Goal: Task Accomplishment & Management: Use online tool/utility

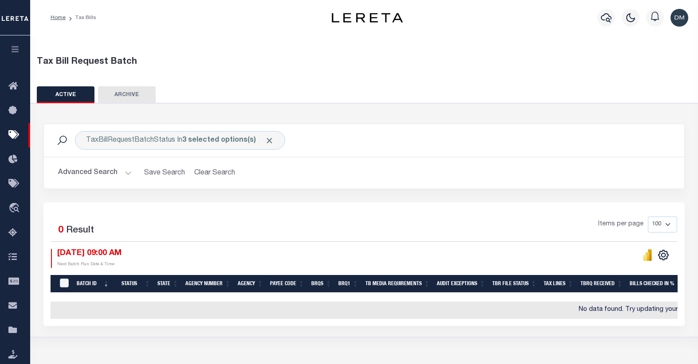
select select
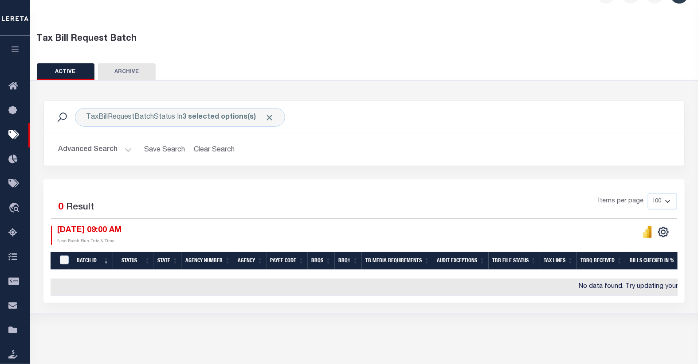
scroll to position [23, 0]
click at [125, 151] on button "Advanced Search" at bounding box center [95, 149] width 74 height 17
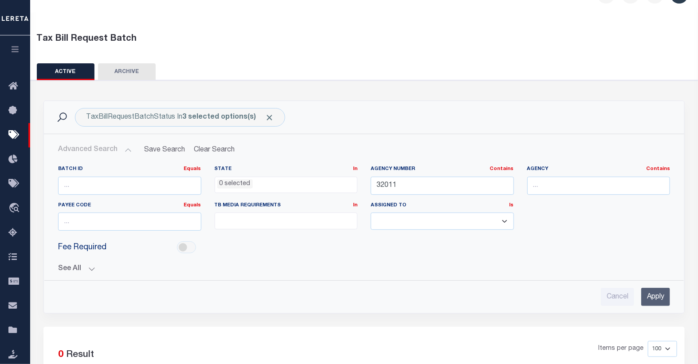
click at [654, 297] on input "Apply" at bounding box center [655, 297] width 29 height 18
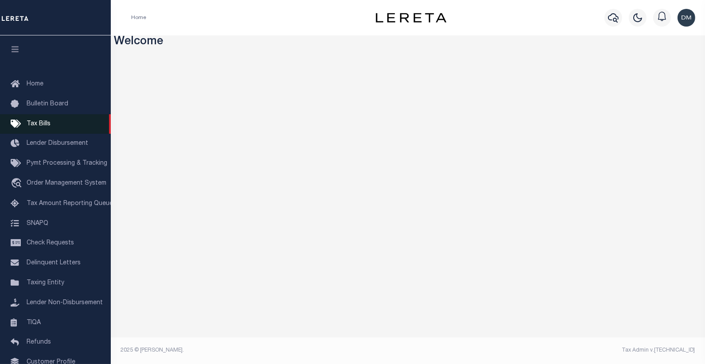
click at [32, 123] on span "Tax Bills" at bounding box center [39, 124] width 24 height 6
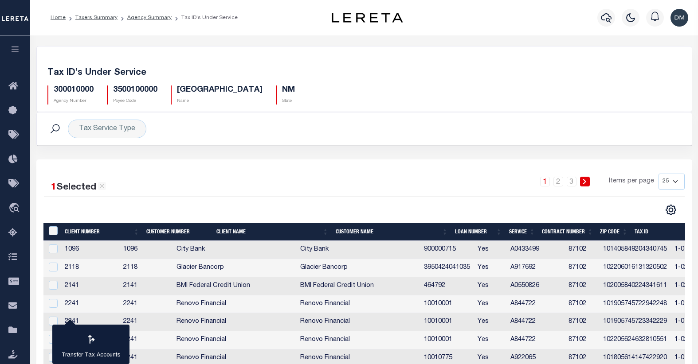
select select "25"
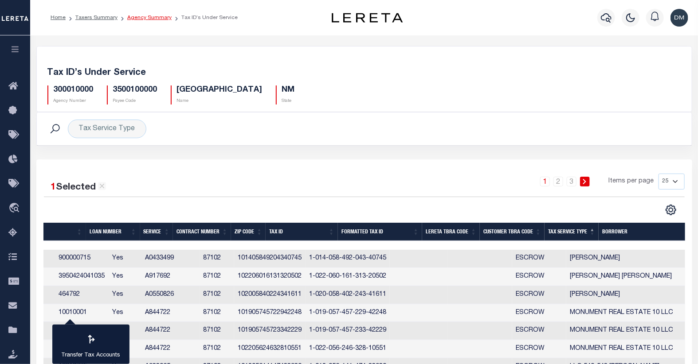
click at [144, 16] on link "Agency Summary" at bounding box center [149, 17] width 44 height 5
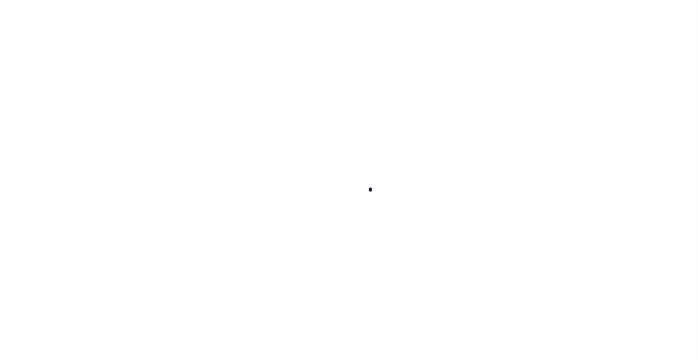
select select
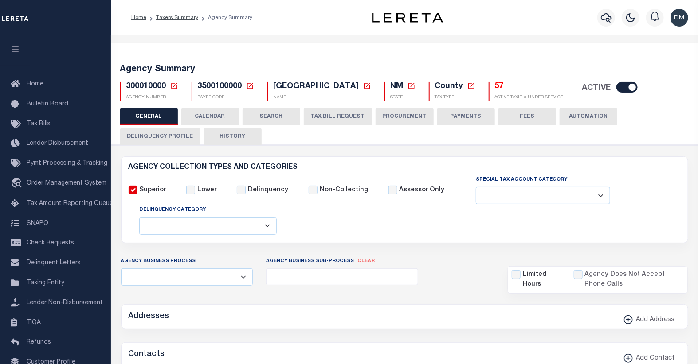
checkbox input "false"
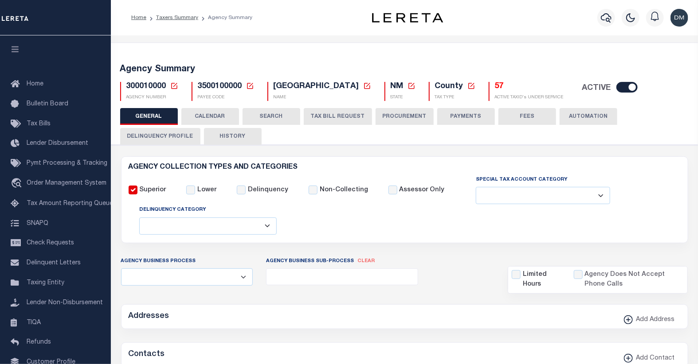
type input "3500100000"
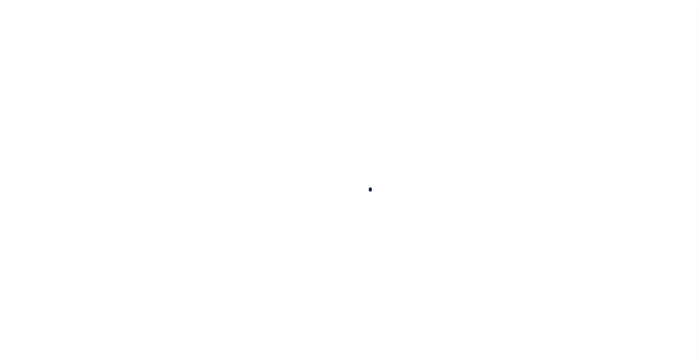
select select
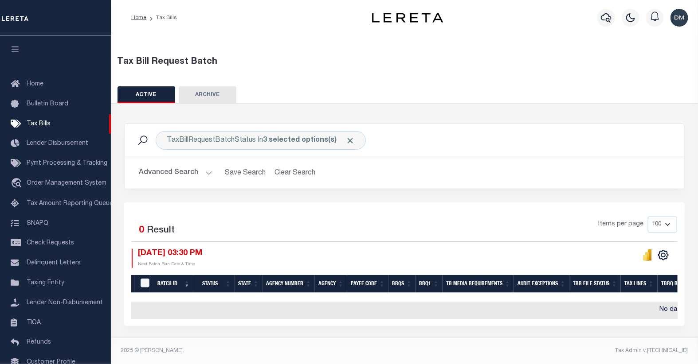
click at [189, 174] on button "Advanced Search" at bounding box center [176, 172] width 74 height 17
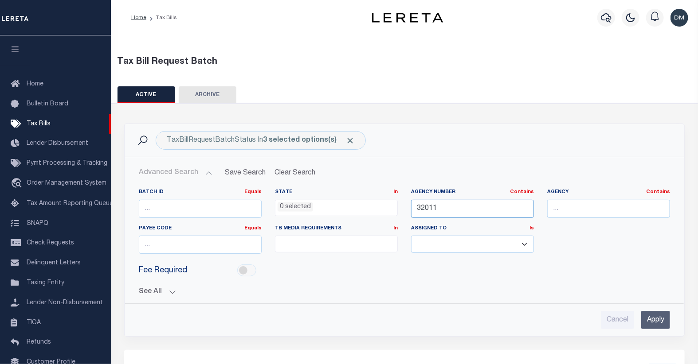
click at [424, 206] on input "32011" at bounding box center [472, 209] width 123 height 18
type input "160450101"
click at [655, 324] on input "Apply" at bounding box center [655, 320] width 29 height 18
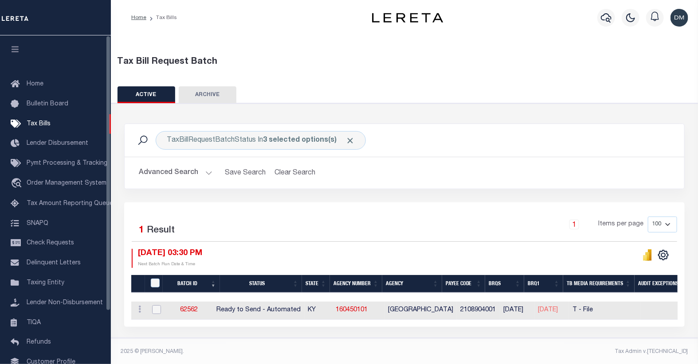
click at [156, 312] on input "checkbox" at bounding box center [156, 309] width 9 height 9
checkbox input "true"
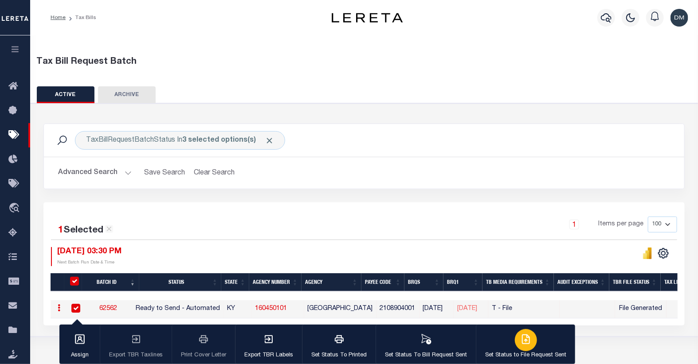
click at [522, 338] on icon "button" at bounding box center [525, 339] width 11 height 11
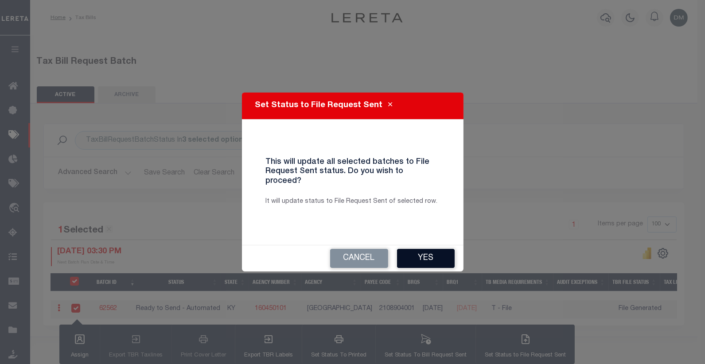
click at [424, 255] on button "Yes" at bounding box center [426, 258] width 58 height 19
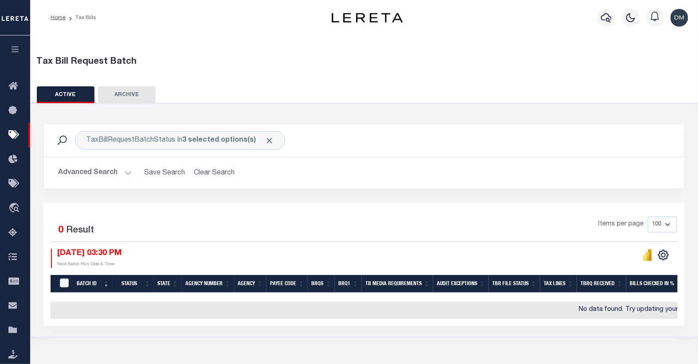
click at [104, 175] on button "Advanced Search" at bounding box center [95, 172] width 74 height 17
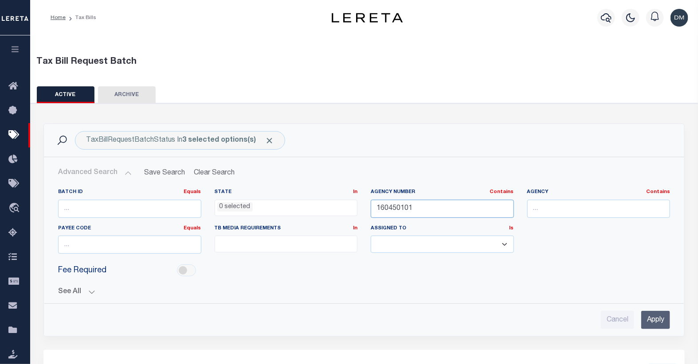
click at [395, 209] on input "160450101" at bounding box center [442, 209] width 143 height 18
type input "410470000"
click at [661, 321] on input "Apply" at bounding box center [655, 320] width 29 height 18
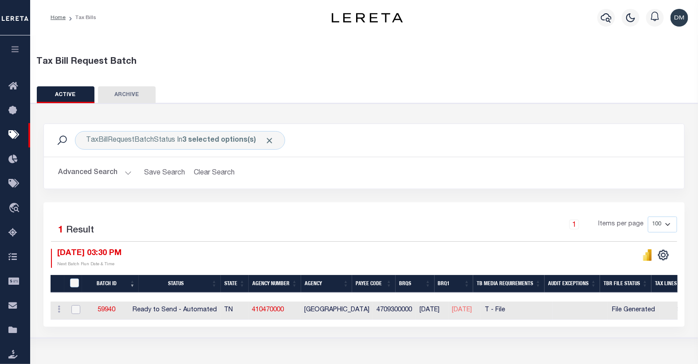
click at [73, 309] on input "checkbox" at bounding box center [75, 309] width 9 height 9
checkbox input "true"
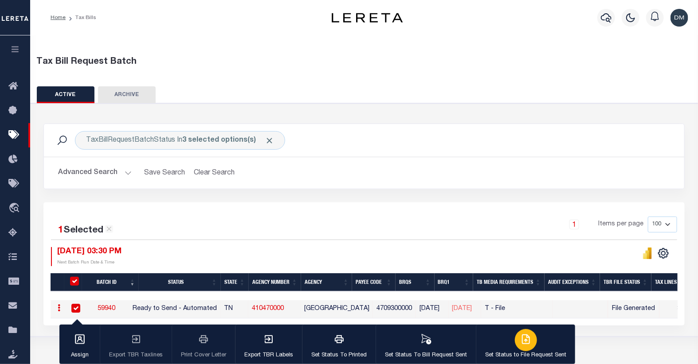
click at [520, 343] on icon "button" at bounding box center [525, 339] width 11 height 11
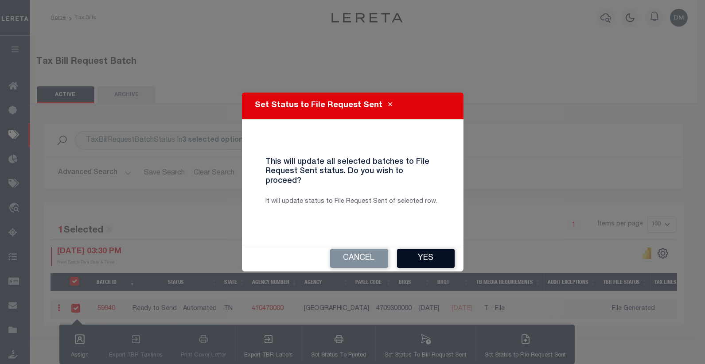
click at [431, 251] on button "Yes" at bounding box center [426, 258] width 58 height 19
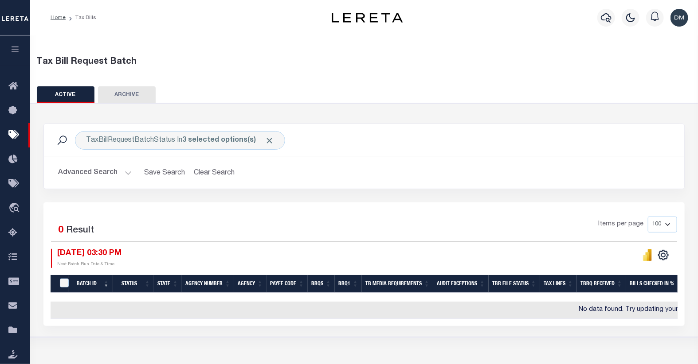
click at [99, 170] on button "Advanced Search" at bounding box center [95, 172] width 74 height 17
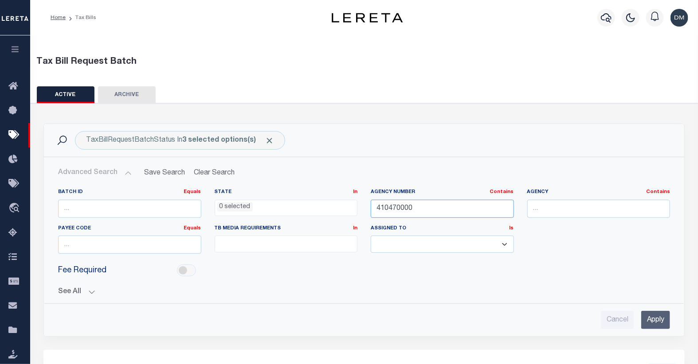
click at [399, 208] on input "410470000" at bounding box center [442, 209] width 143 height 18
click at [654, 320] on input "Apply" at bounding box center [655, 320] width 29 height 18
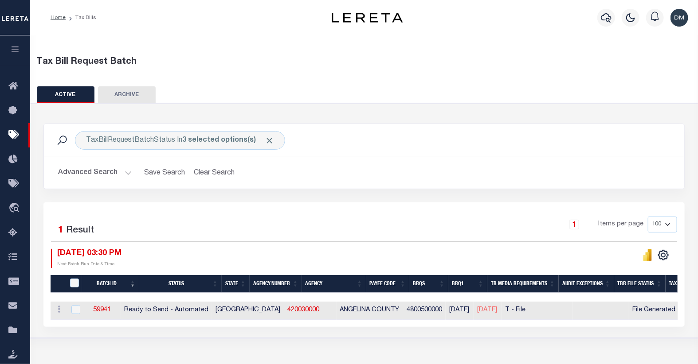
click at [103, 175] on button "Advanced Search" at bounding box center [95, 172] width 74 height 17
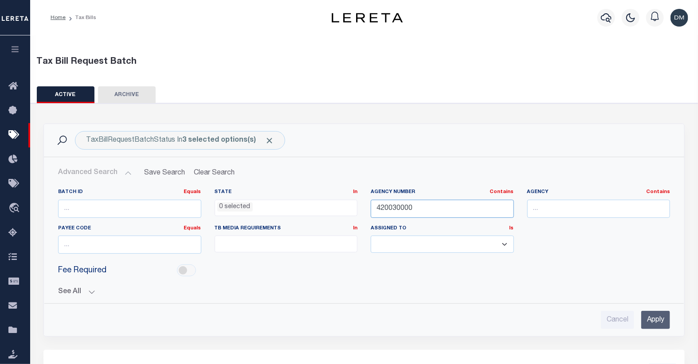
click at [397, 210] on input "420030000" at bounding box center [442, 209] width 143 height 18
type input "42071"
click at [651, 324] on input "Apply" at bounding box center [655, 320] width 29 height 18
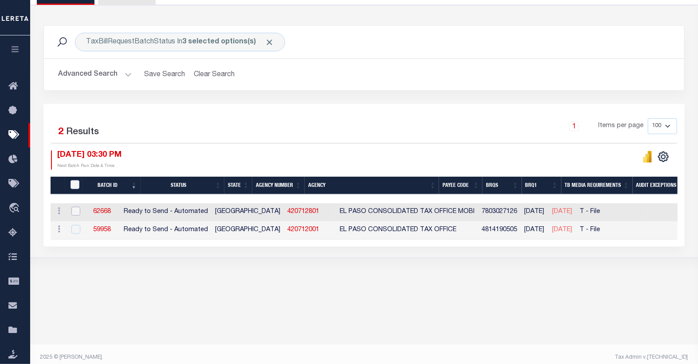
click at [75, 213] on input "checkbox" at bounding box center [75, 211] width 9 height 9
checkbox input "true"
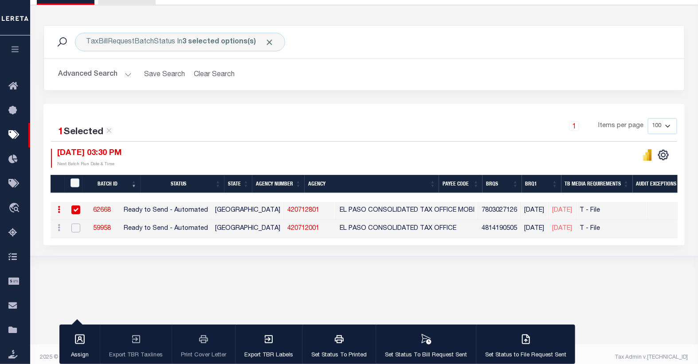
click at [77, 232] on input "checkbox" at bounding box center [75, 228] width 9 height 9
checkbox input "true"
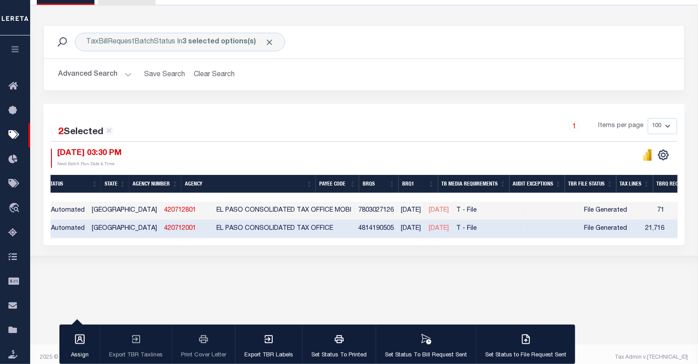
scroll to position [0, 121]
click at [520, 344] on icon "button" at bounding box center [525, 339] width 11 height 11
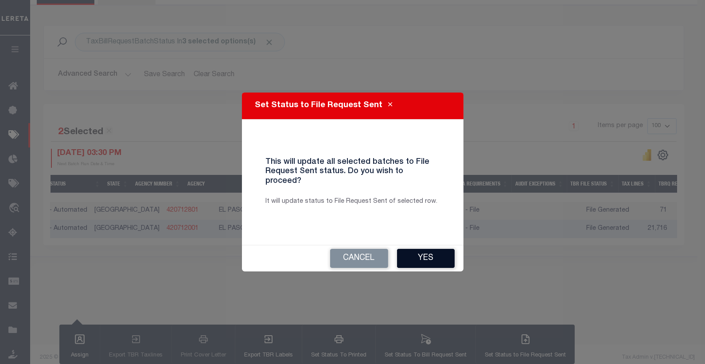
click at [418, 251] on button "Yes" at bounding box center [426, 258] width 58 height 19
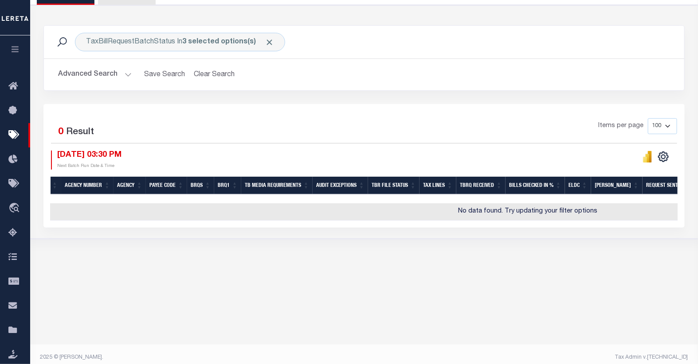
click at [96, 75] on button "Advanced Search" at bounding box center [95, 74] width 74 height 17
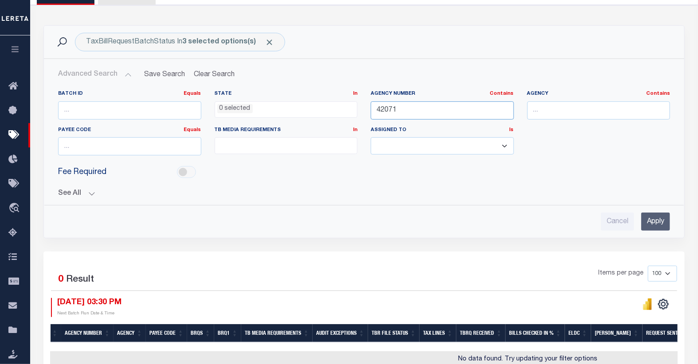
click at [389, 110] on input "42071" at bounding box center [442, 110] width 143 height 18
type input "420840602"
click at [657, 223] on input "Apply" at bounding box center [655, 222] width 29 height 18
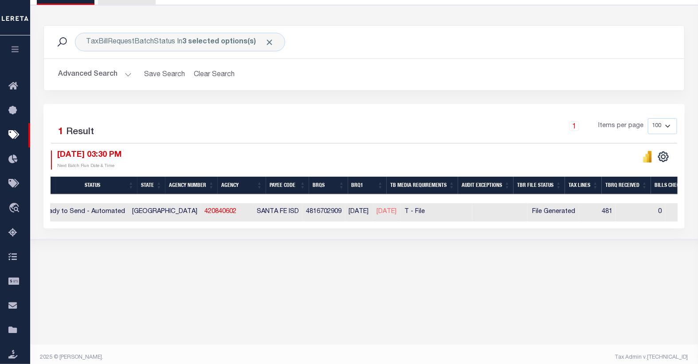
scroll to position [0, 24]
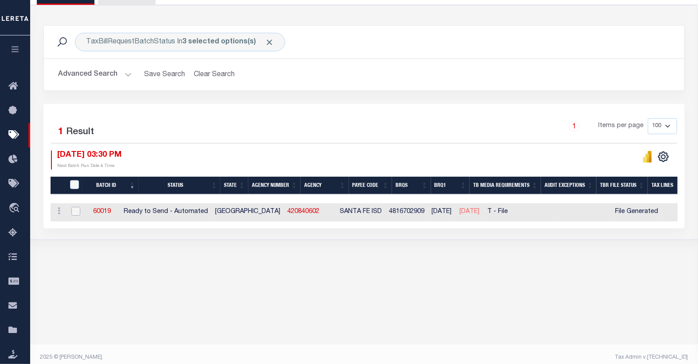
click at [71, 213] on input "checkbox" at bounding box center [75, 211] width 9 height 9
checkbox input "true"
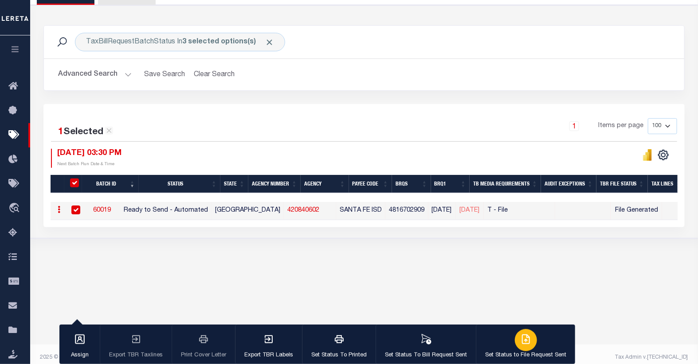
click at [520, 339] on icon "button" at bounding box center [525, 339] width 11 height 11
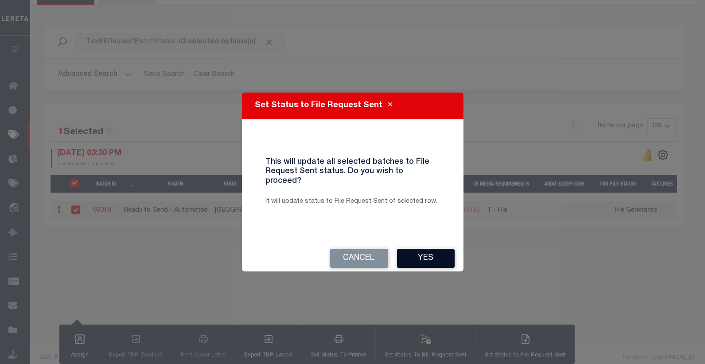
click at [428, 254] on button "Yes" at bounding box center [426, 258] width 58 height 19
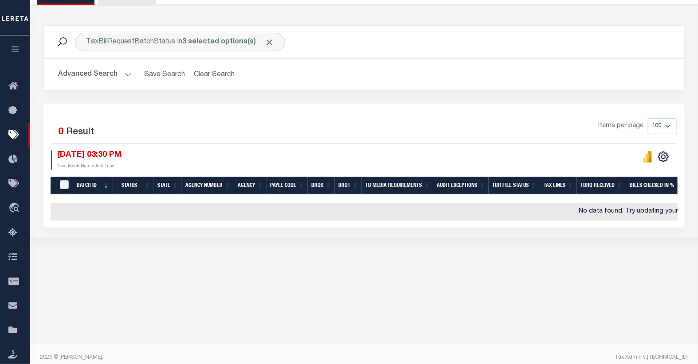
click at [125, 75] on button "Advanced Search" at bounding box center [95, 74] width 74 height 17
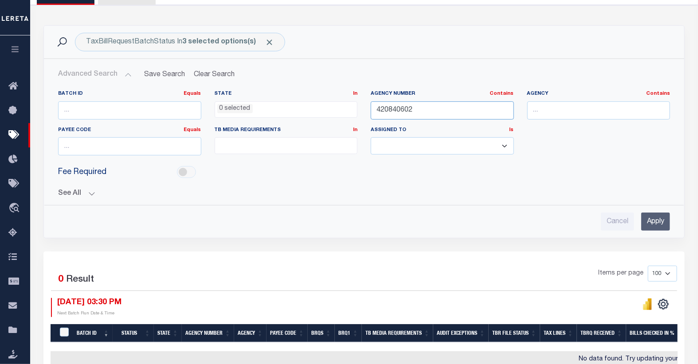
click at [398, 112] on input "420840602" at bounding box center [442, 110] width 143 height 18
type input "42086"
click at [653, 224] on input "Apply" at bounding box center [655, 222] width 29 height 18
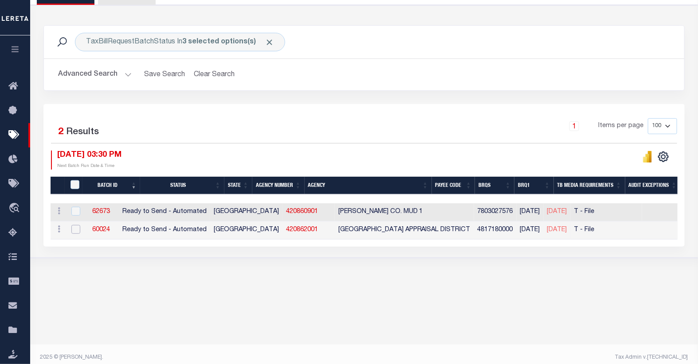
click at [77, 230] on input "checkbox" at bounding box center [75, 229] width 9 height 9
checkbox input "true"
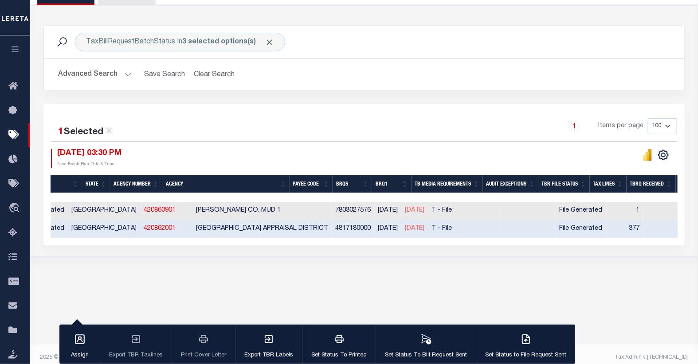
scroll to position [0, 156]
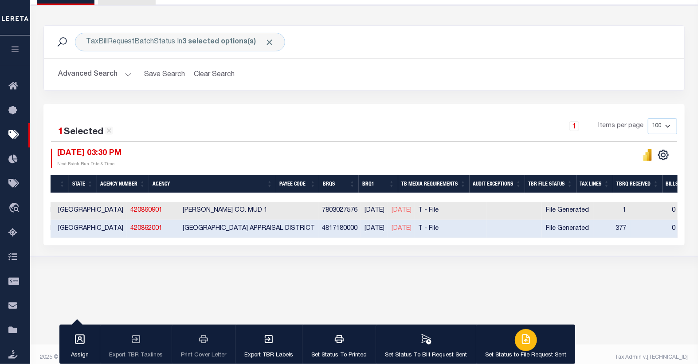
click at [524, 343] on icon "button" at bounding box center [525, 339] width 11 height 11
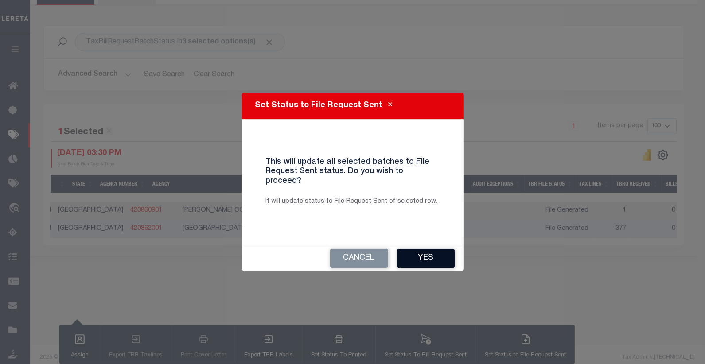
click at [413, 250] on button "Yes" at bounding box center [426, 258] width 58 height 19
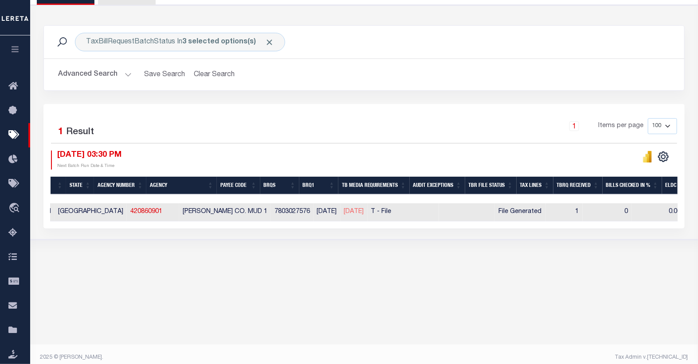
click at [125, 71] on button "Advanced Search" at bounding box center [95, 74] width 74 height 17
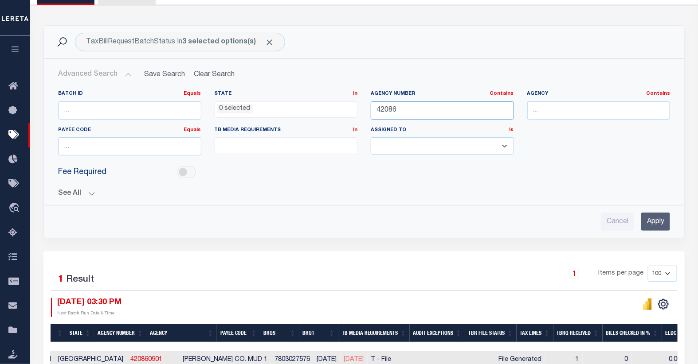
click at [391, 111] on input "42086" at bounding box center [442, 110] width 143 height 18
type input "421010612"
click at [653, 226] on input "Apply" at bounding box center [655, 222] width 29 height 18
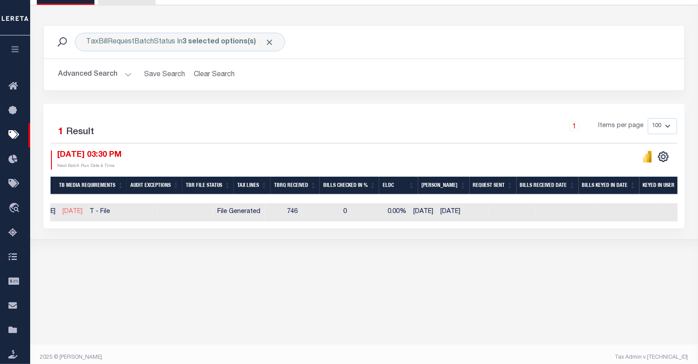
scroll to position [0, 229]
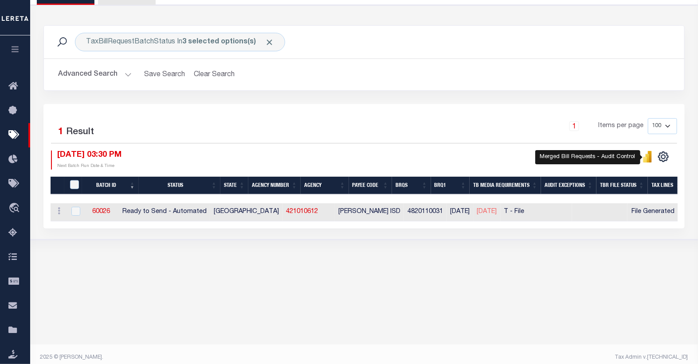
click at [646, 157] on icon "" at bounding box center [647, 158] width 4 height 8
click at [71, 211] on input "checkbox" at bounding box center [75, 211] width 9 height 9
checkbox input "true"
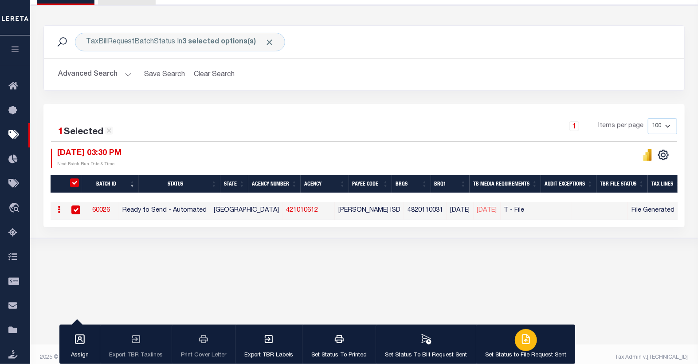
click at [523, 342] on icon "button" at bounding box center [525, 339] width 11 height 11
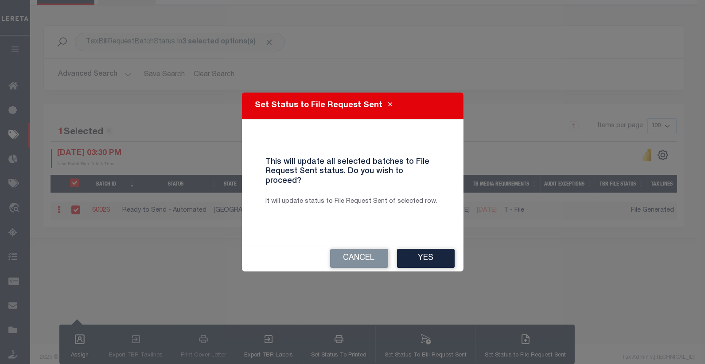
click at [427, 251] on button "Yes" at bounding box center [426, 258] width 58 height 19
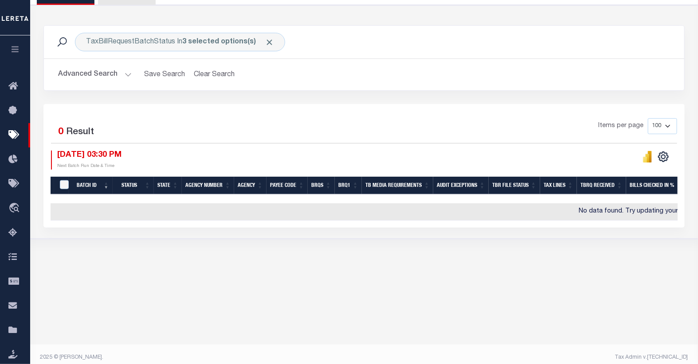
click at [113, 74] on button "Advanced Search" at bounding box center [95, 74] width 74 height 17
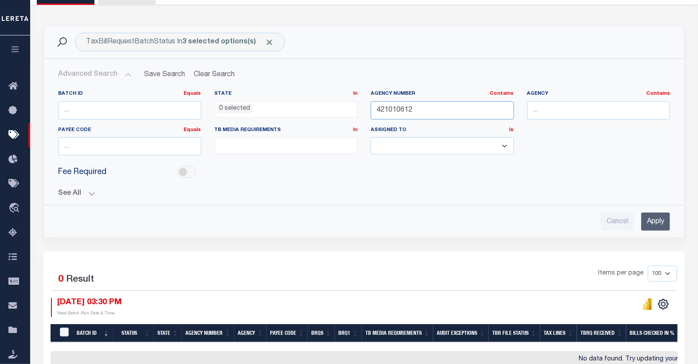
click at [398, 110] on input "421010612" at bounding box center [442, 110] width 143 height 18
type input "421018612"
click at [653, 214] on input "Apply" at bounding box center [655, 222] width 29 height 18
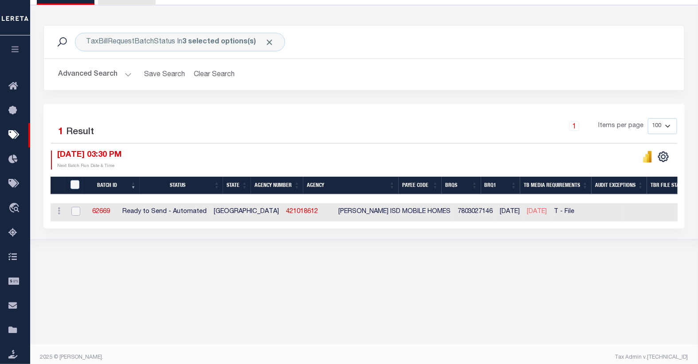
click at [78, 212] on input "checkbox" at bounding box center [75, 211] width 9 height 9
checkbox input "true"
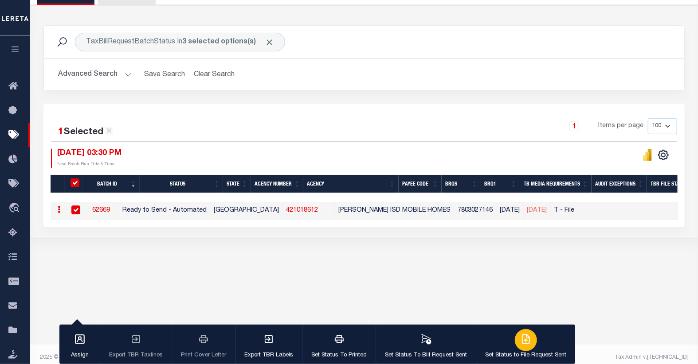
click at [523, 342] on icon "button" at bounding box center [525, 339] width 11 height 11
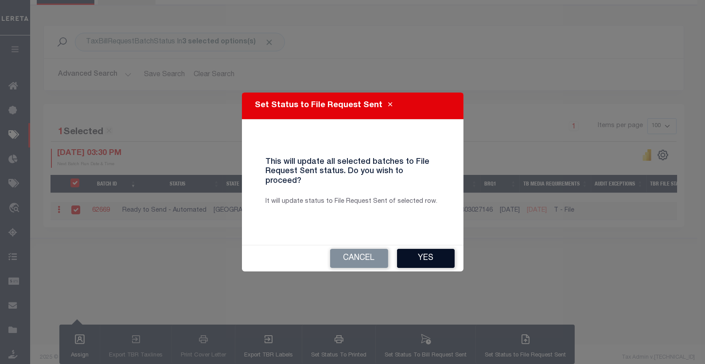
click at [437, 254] on button "Yes" at bounding box center [426, 258] width 58 height 19
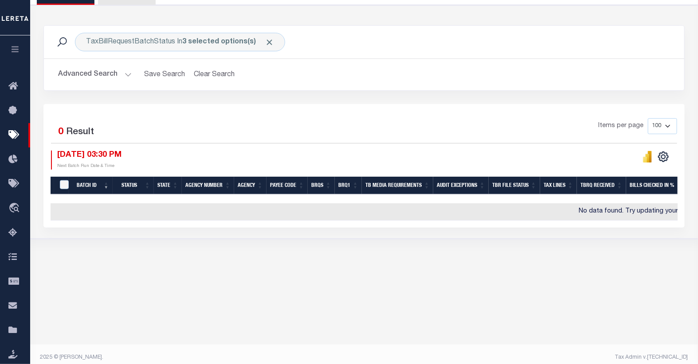
click at [103, 74] on button "Advanced Search" at bounding box center [95, 74] width 74 height 17
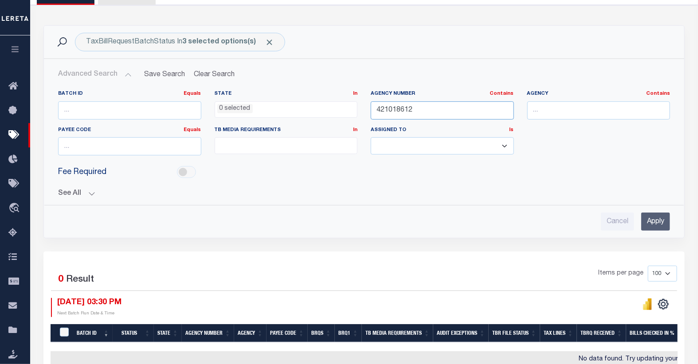
click at [395, 110] on input "421018612" at bounding box center [442, 110] width 143 height 18
type input "42111"
click at [657, 226] on input "Apply" at bounding box center [655, 222] width 29 height 18
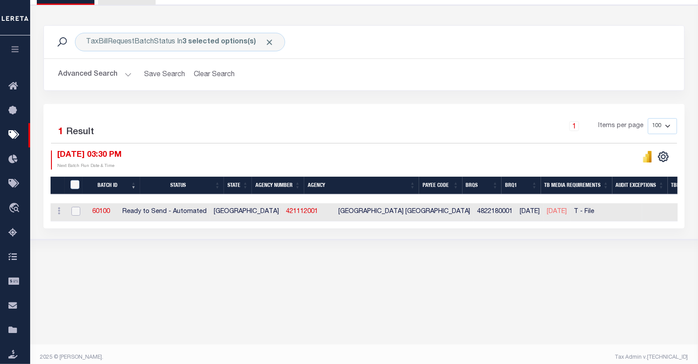
click at [71, 213] on input "checkbox" at bounding box center [75, 211] width 9 height 9
checkbox input "true"
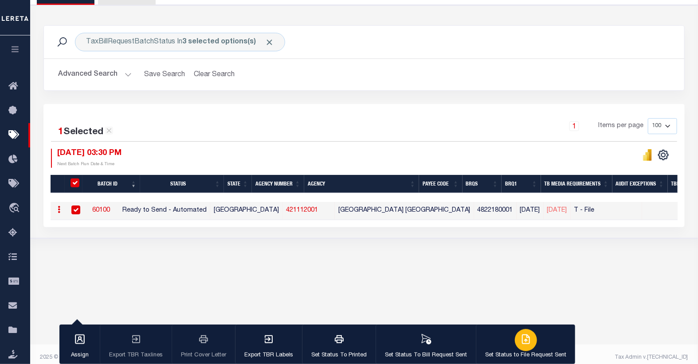
click at [515, 338] on div "button" at bounding box center [526, 340] width 22 height 22
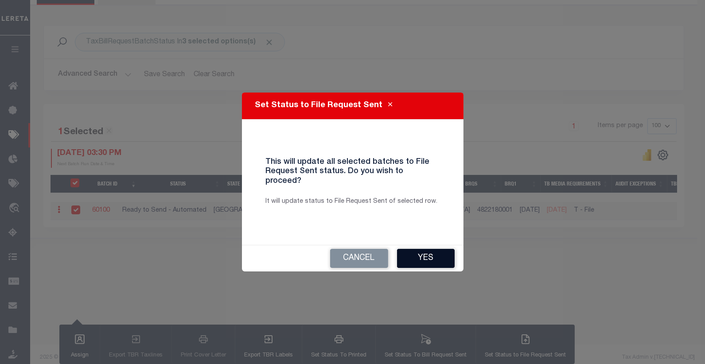
click at [420, 257] on button "Yes" at bounding box center [426, 258] width 58 height 19
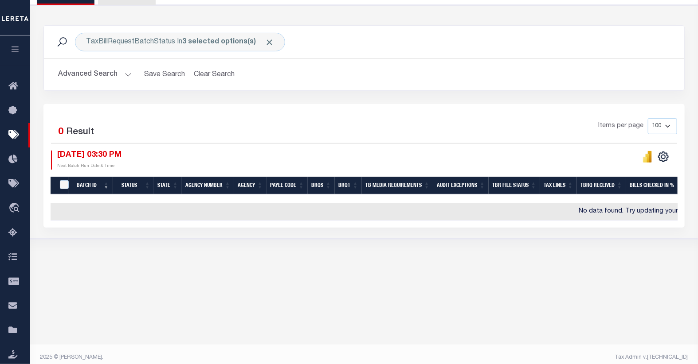
click at [106, 76] on button "Advanced Search" at bounding box center [95, 74] width 74 height 17
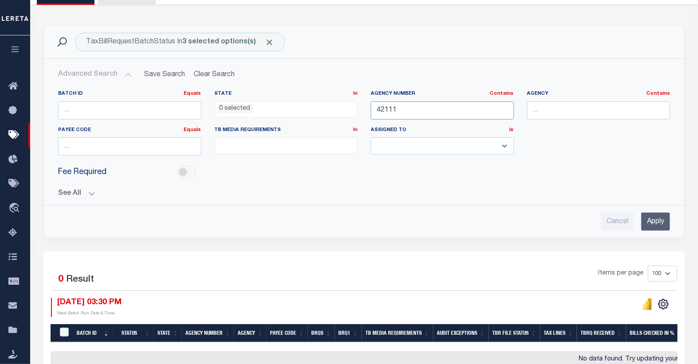
click at [401, 112] on input "42111" at bounding box center [442, 110] width 143 height 18
type input "42129"
click at [654, 222] on input "Apply" at bounding box center [655, 222] width 29 height 18
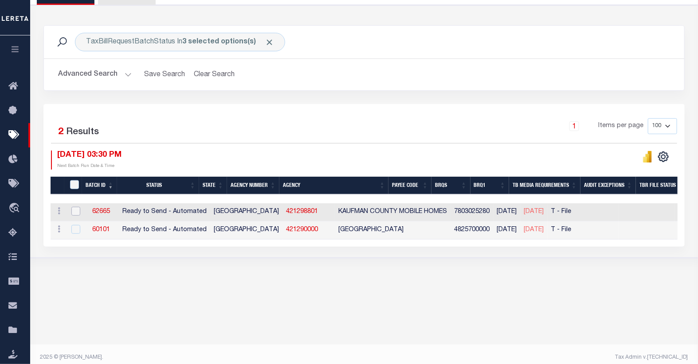
click at [76, 215] on input "checkbox" at bounding box center [75, 211] width 9 height 9
checkbox input "true"
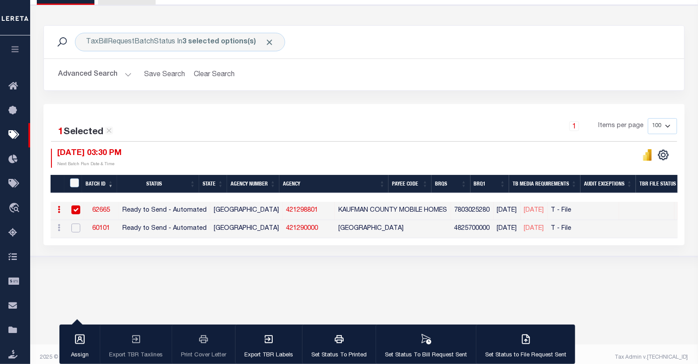
click at [74, 229] on input "checkbox" at bounding box center [75, 228] width 9 height 9
checkbox input "true"
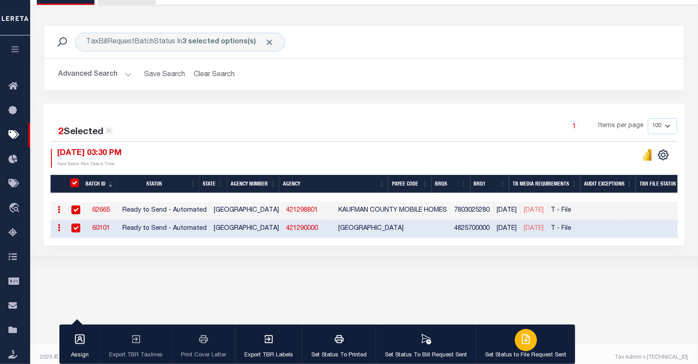
click at [523, 340] on icon "button" at bounding box center [525, 339] width 11 height 11
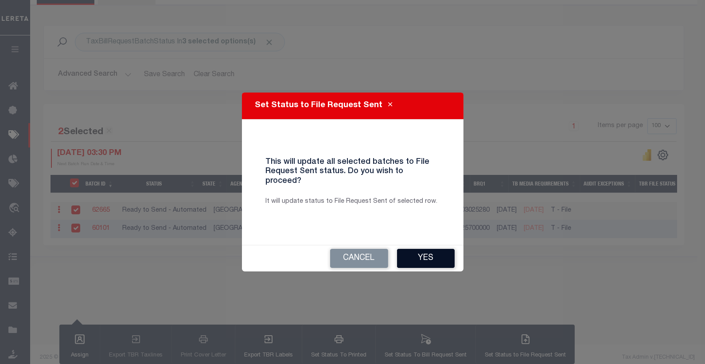
click at [426, 251] on button "Yes" at bounding box center [426, 258] width 58 height 19
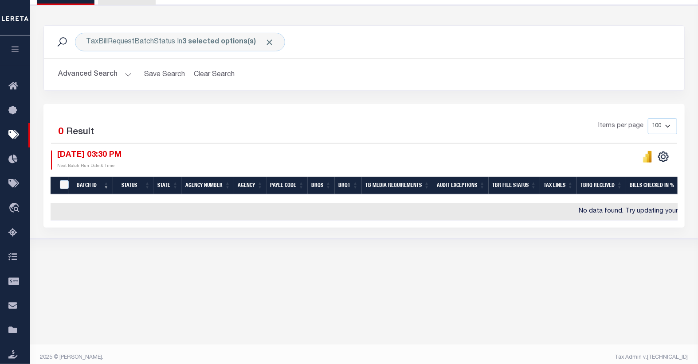
click at [102, 78] on button "Advanced Search" at bounding box center [95, 74] width 74 height 17
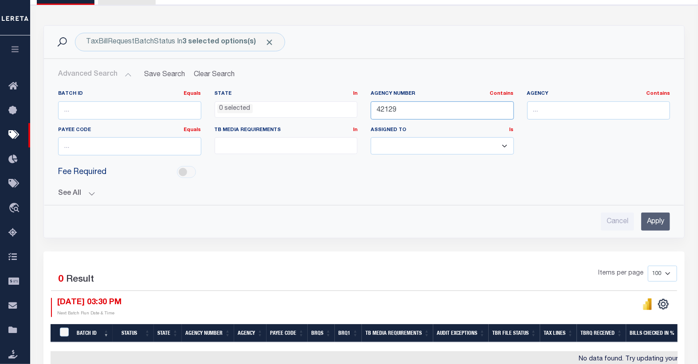
click at [408, 107] on input "42129" at bounding box center [442, 110] width 143 height 18
type input "42133"
click at [659, 226] on input "Apply" at bounding box center [655, 222] width 29 height 18
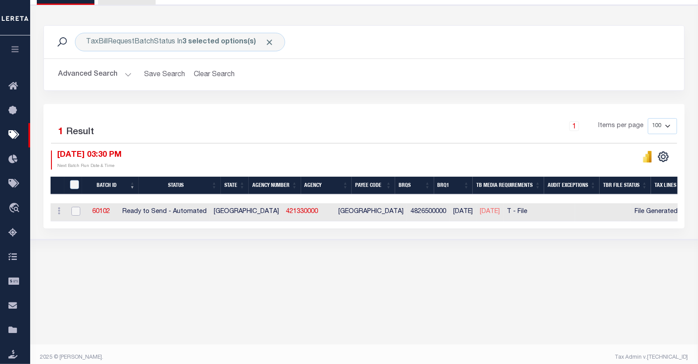
click at [72, 213] on input "checkbox" at bounding box center [75, 211] width 9 height 9
checkbox input "true"
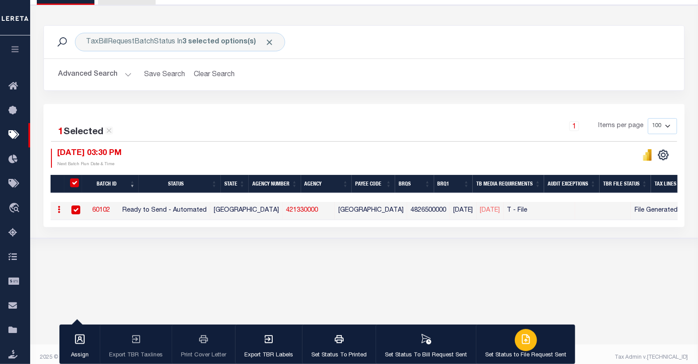
click at [515, 340] on div "button" at bounding box center [526, 340] width 22 height 22
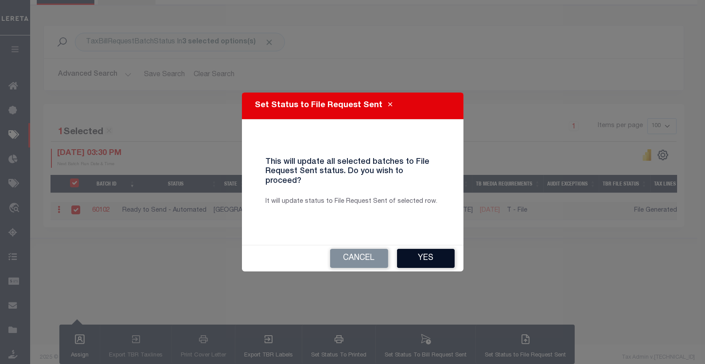
click at [420, 250] on button "Yes" at bounding box center [426, 258] width 58 height 19
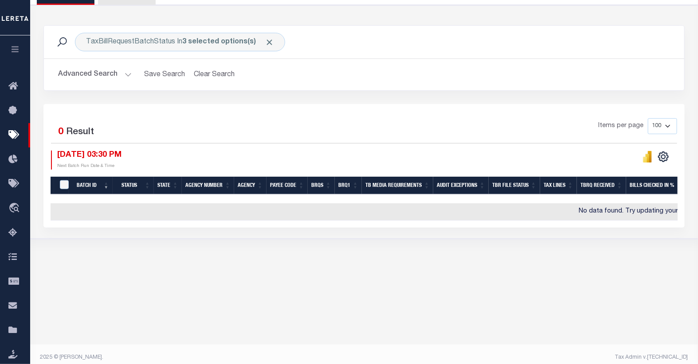
click at [105, 77] on button "Advanced Search" at bounding box center [95, 74] width 74 height 17
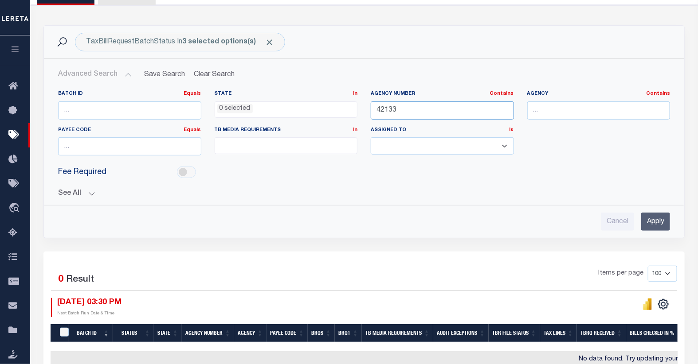
click at [420, 112] on input "42133" at bounding box center [442, 110] width 143 height 18
click at [659, 226] on input "Apply" at bounding box center [655, 222] width 29 height 18
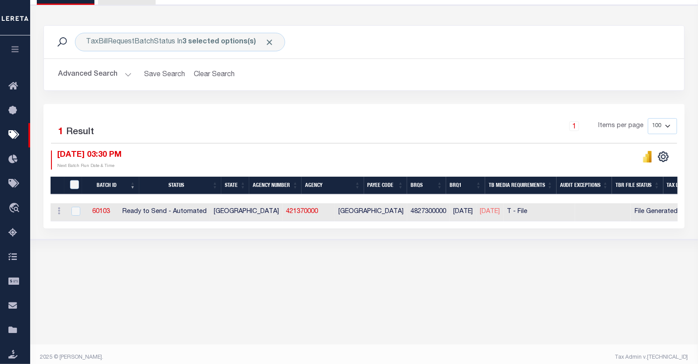
click at [116, 75] on button "Advanced Search" at bounding box center [95, 74] width 74 height 17
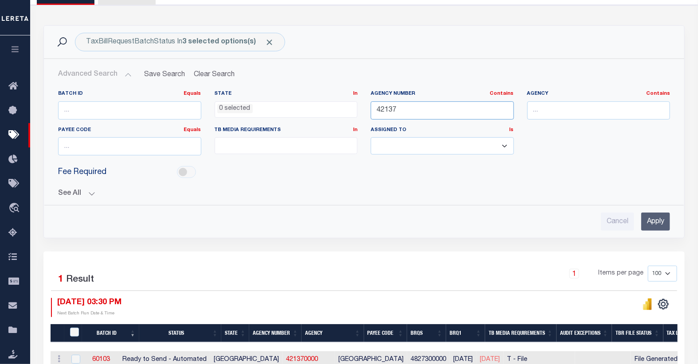
click at [416, 111] on input "42137" at bounding box center [442, 110] width 143 height 18
click at [651, 219] on input "Apply" at bounding box center [655, 222] width 29 height 18
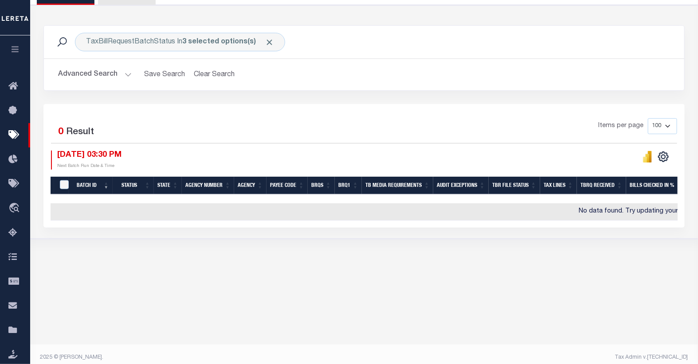
click at [129, 74] on button "Advanced Search" at bounding box center [95, 74] width 74 height 17
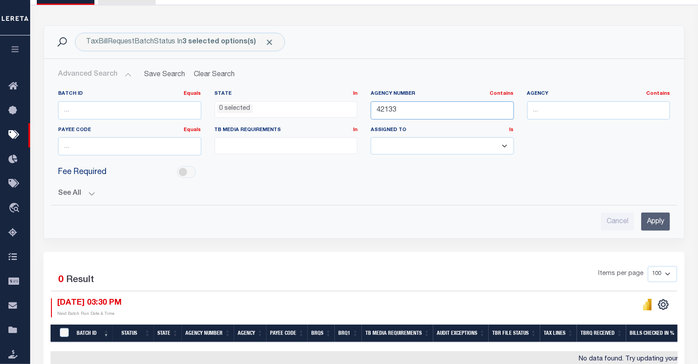
click at [441, 106] on input "42133" at bounding box center [442, 110] width 143 height 18
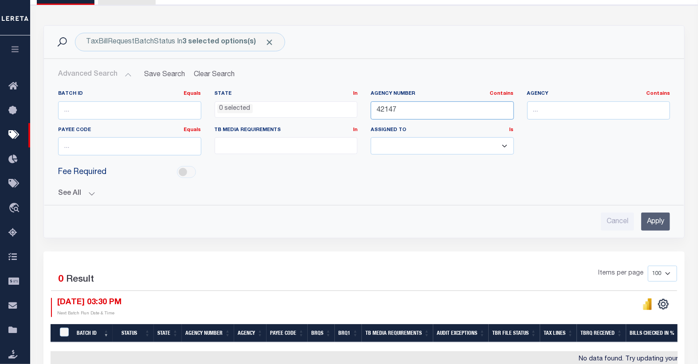
type input "42147"
click at [652, 223] on input "Apply" at bounding box center [655, 222] width 29 height 18
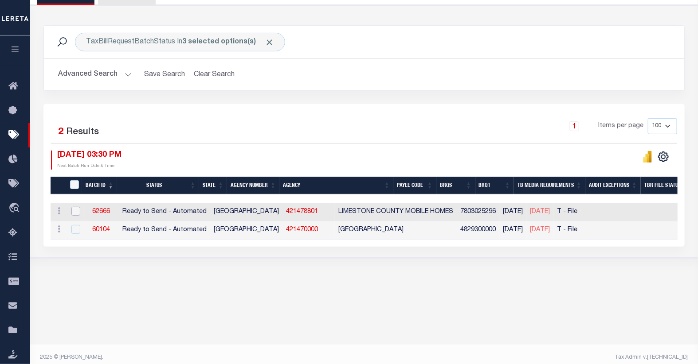
click at [73, 210] on input "checkbox" at bounding box center [75, 211] width 9 height 9
checkbox input "true"
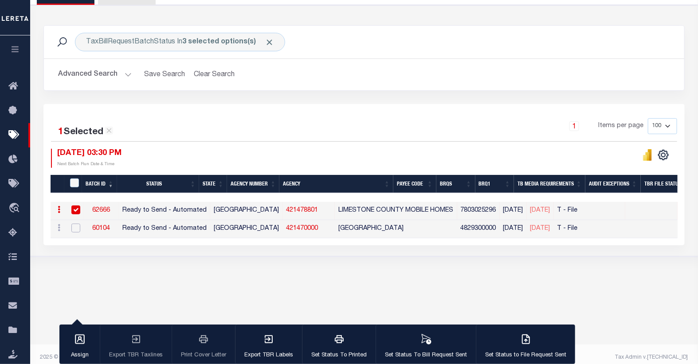
click at [74, 232] on input "checkbox" at bounding box center [75, 228] width 9 height 9
checkbox input "true"
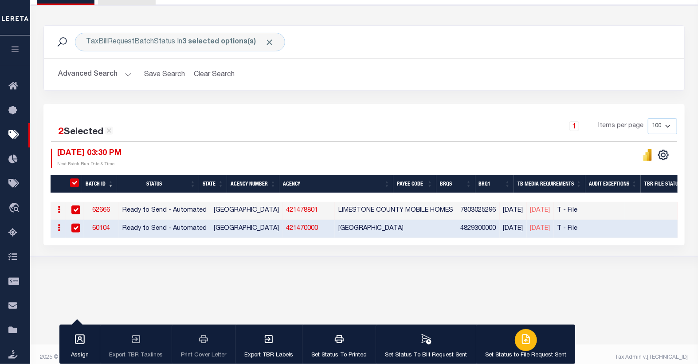
click at [526, 338] on icon "button" at bounding box center [526, 338] width 5 height 7
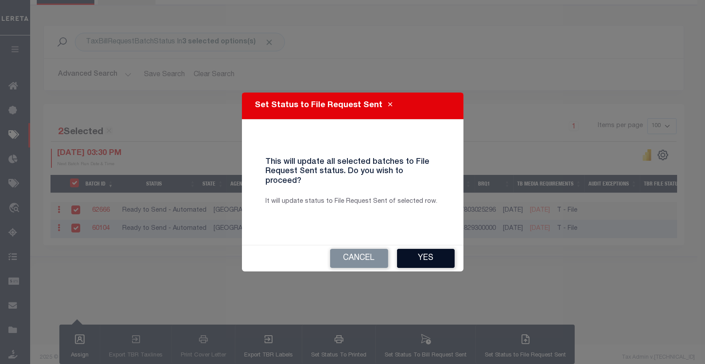
click at [424, 258] on button "Yes" at bounding box center [426, 258] width 58 height 19
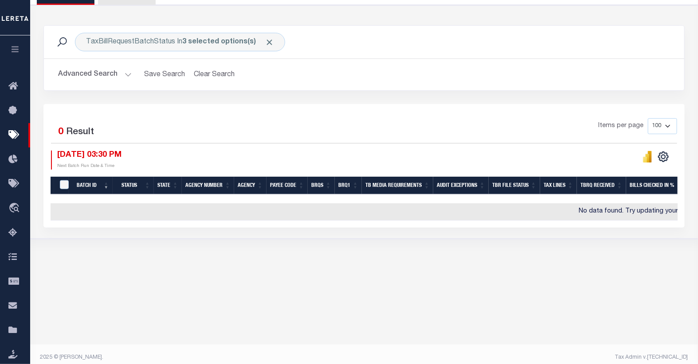
click at [120, 75] on button "Advanced Search" at bounding box center [95, 74] width 74 height 17
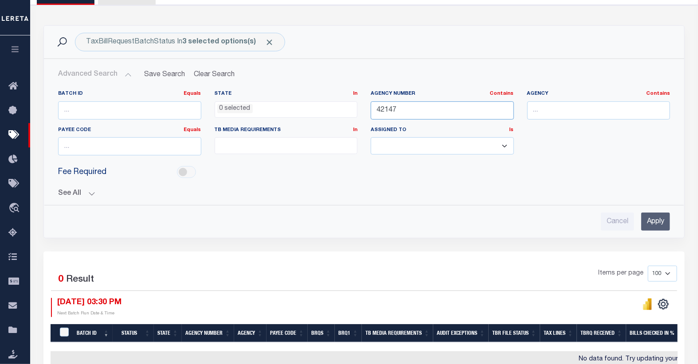
click at [406, 109] on input "42147" at bounding box center [442, 110] width 143 height 18
type input "42150"
click at [654, 224] on input "Apply" at bounding box center [655, 222] width 29 height 18
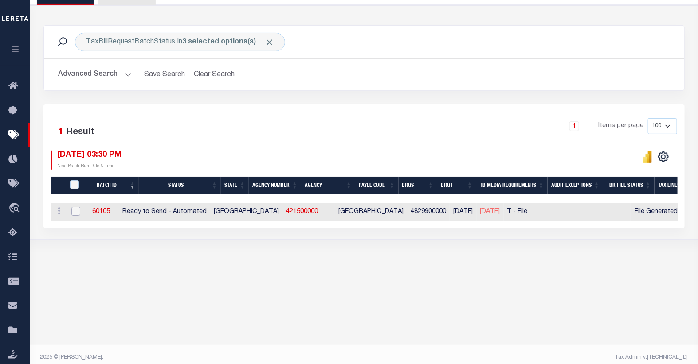
click at [73, 212] on input "checkbox" at bounding box center [75, 211] width 9 height 9
checkbox input "true"
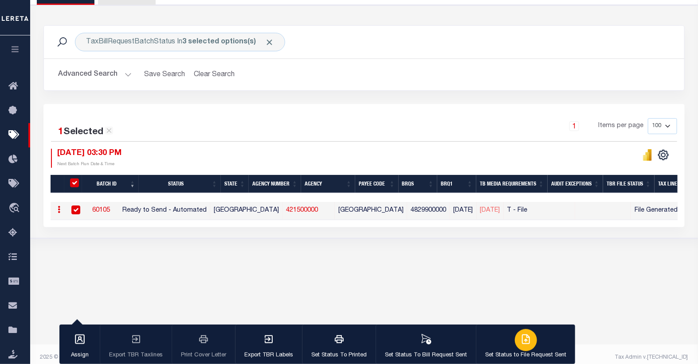
click at [523, 340] on icon "button" at bounding box center [525, 339] width 11 height 11
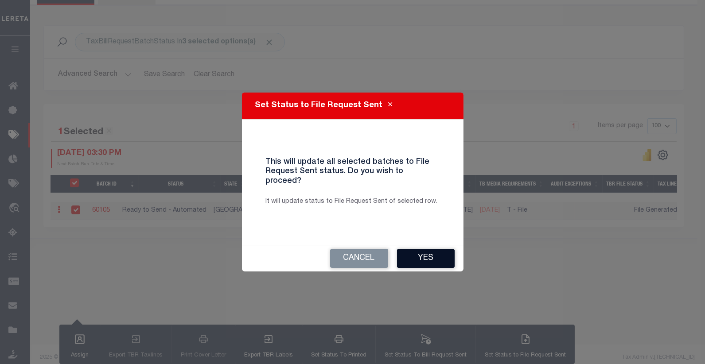
click at [431, 254] on button "Yes" at bounding box center [426, 258] width 58 height 19
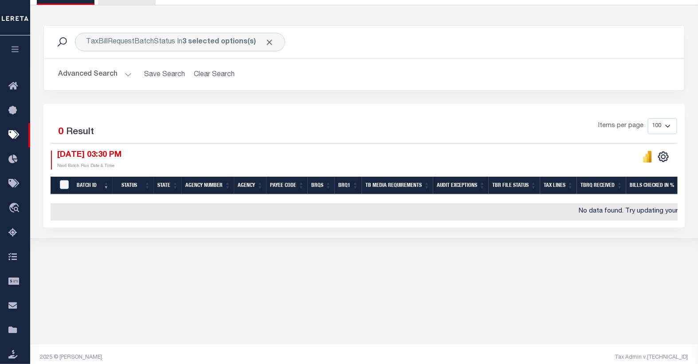
click at [120, 74] on button "Advanced Search" at bounding box center [95, 74] width 74 height 17
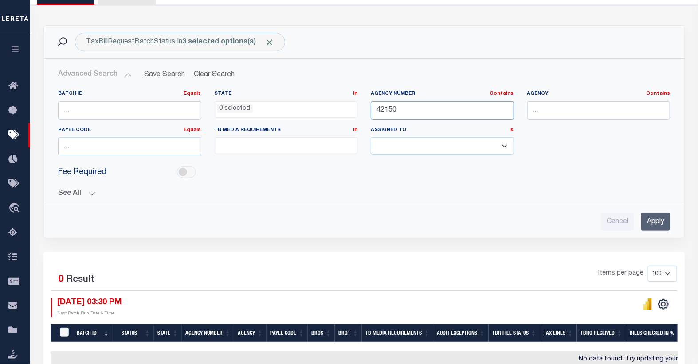
click at [407, 111] on input "42150" at bounding box center [442, 110] width 143 height 18
type input "42233"
click at [655, 222] on input "Apply" at bounding box center [655, 222] width 29 height 18
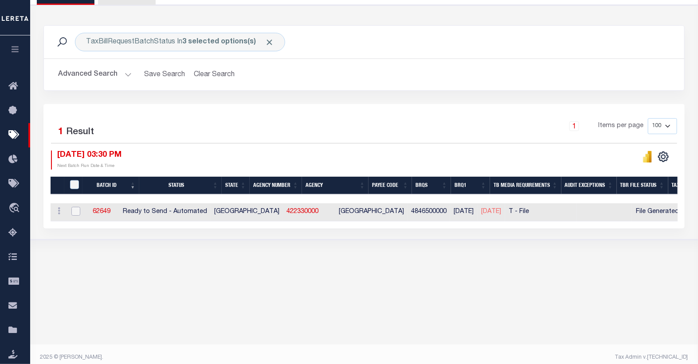
click at [76, 211] on input "checkbox" at bounding box center [75, 211] width 9 height 9
checkbox input "true"
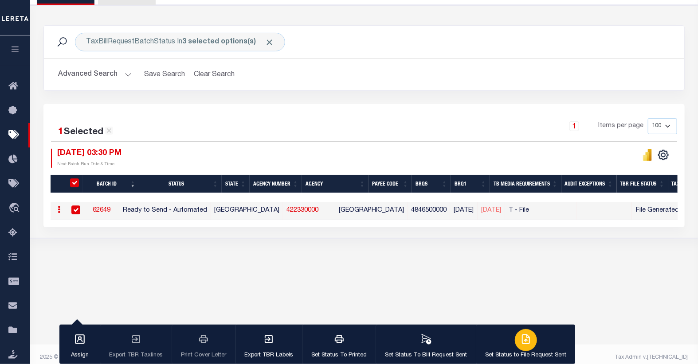
click at [525, 343] on icon "button" at bounding box center [525, 339] width 11 height 11
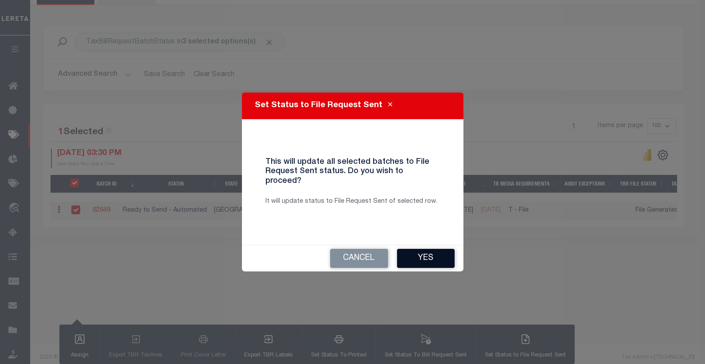
click at [421, 255] on button "Yes" at bounding box center [426, 258] width 58 height 19
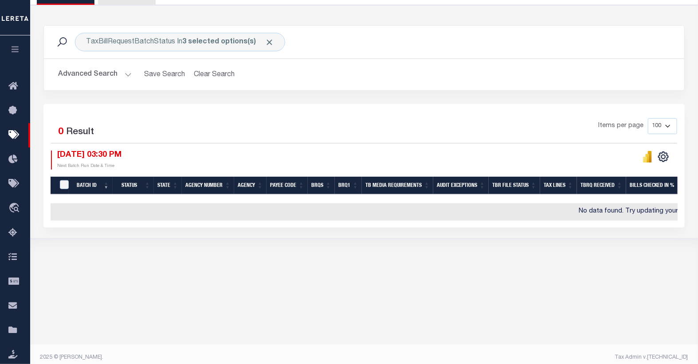
click at [111, 74] on button "Advanced Search" at bounding box center [95, 74] width 74 height 17
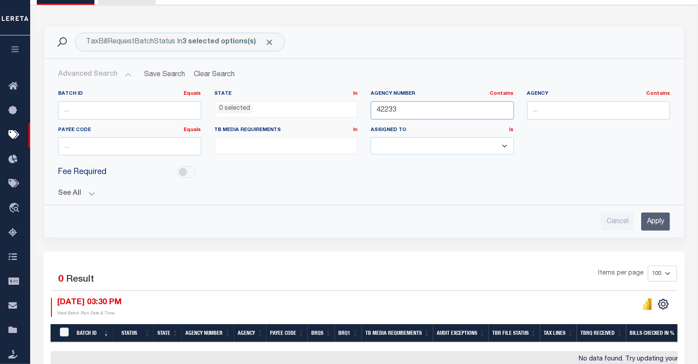
click at [382, 107] on input "42233" at bounding box center [442, 110] width 143 height 18
type input "45041"
click at [648, 222] on input "Apply" at bounding box center [655, 222] width 29 height 18
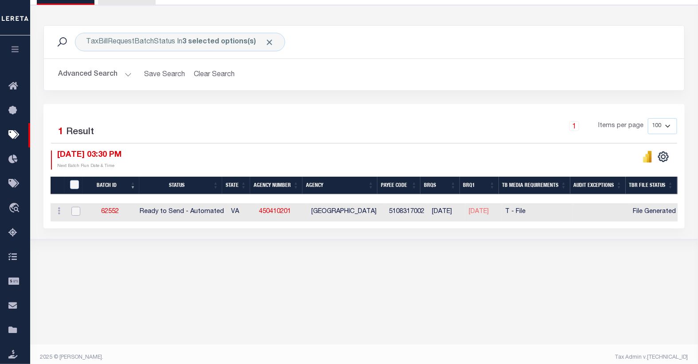
click at [76, 213] on input "checkbox" at bounding box center [75, 211] width 9 height 9
checkbox input "true"
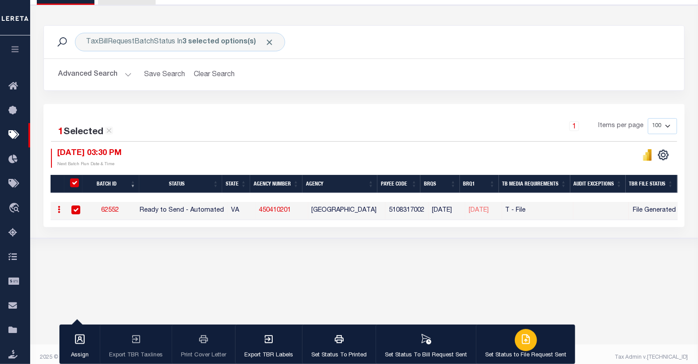
click at [520, 337] on icon "button" at bounding box center [525, 339] width 11 height 11
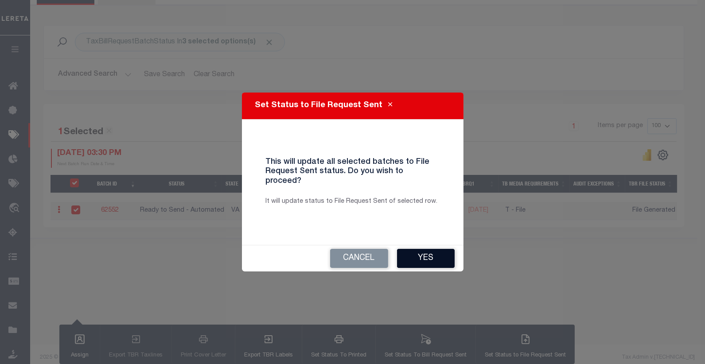
click at [419, 255] on button "Yes" at bounding box center [426, 258] width 58 height 19
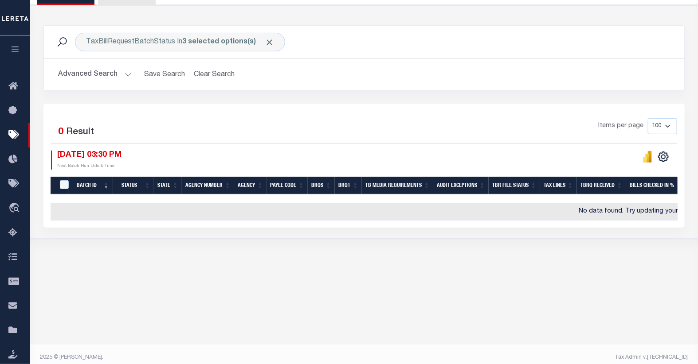
click at [123, 74] on button "Advanced Search" at bounding box center [95, 74] width 74 height 17
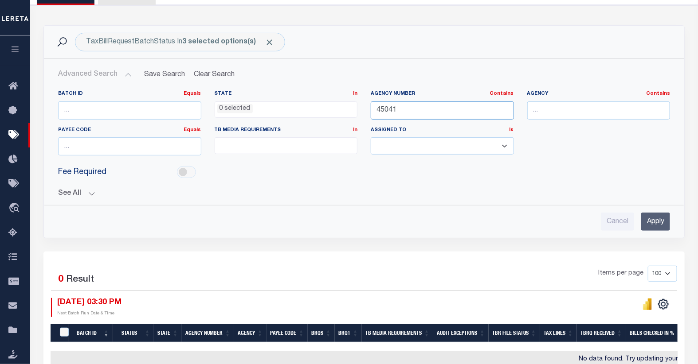
click at [389, 112] on input "45041" at bounding box center [442, 110] width 143 height 18
type input "01063"
click at [661, 220] on input "Apply" at bounding box center [655, 222] width 29 height 18
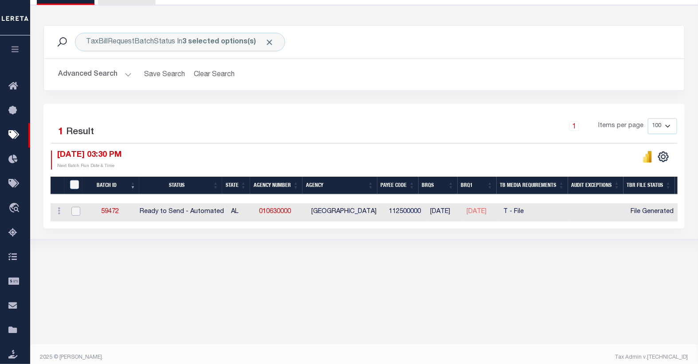
click at [77, 213] on input "checkbox" at bounding box center [75, 211] width 9 height 9
checkbox input "true"
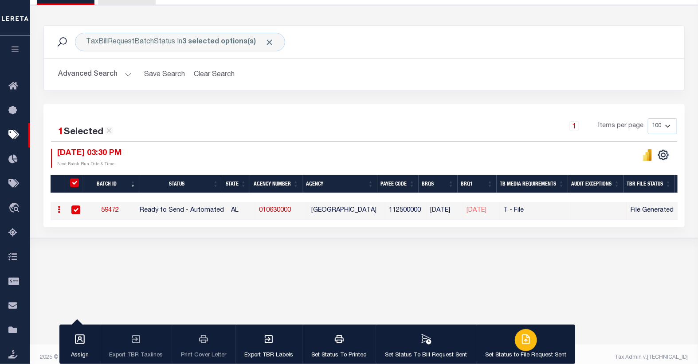
click at [530, 338] on div "button" at bounding box center [526, 340] width 22 height 22
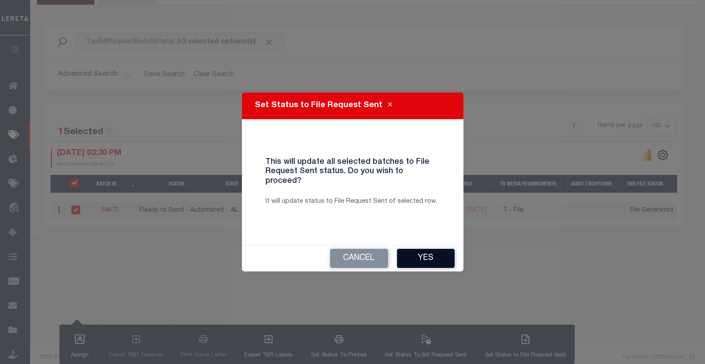
click at [421, 251] on button "Yes" at bounding box center [426, 258] width 58 height 19
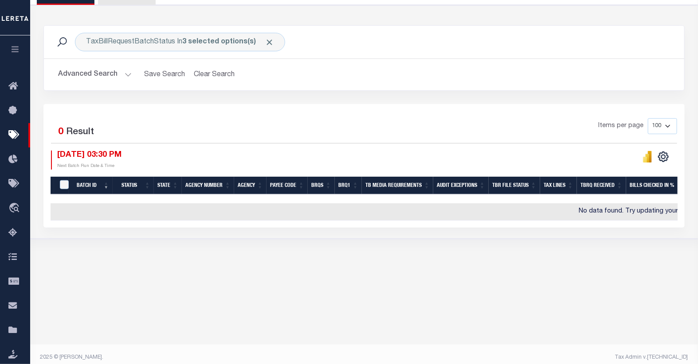
click at [116, 78] on button "Advanced Search" at bounding box center [95, 74] width 74 height 17
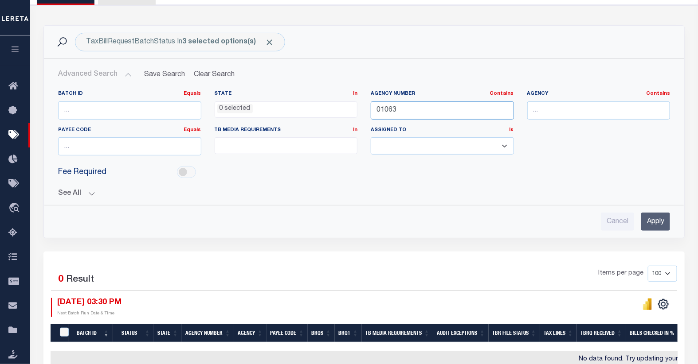
click at [421, 107] on input "01063" at bounding box center [442, 110] width 143 height 18
type input "0"
type input "30001"
click at [655, 225] on input "Apply" at bounding box center [655, 222] width 29 height 18
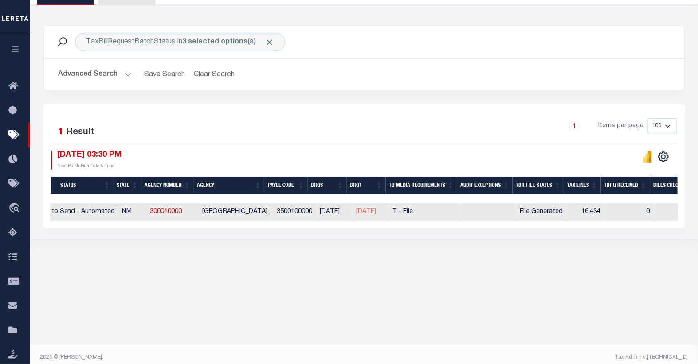
scroll to position [0, 51]
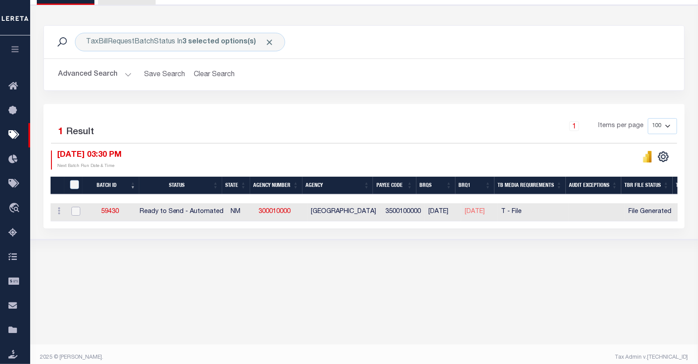
click at [76, 212] on input "checkbox" at bounding box center [75, 211] width 9 height 9
checkbox input "true"
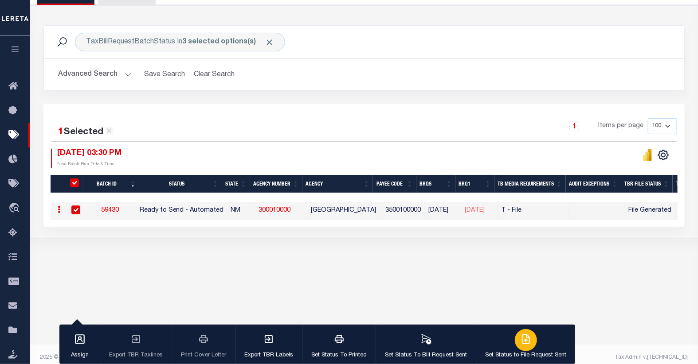
click at [515, 340] on div "button" at bounding box center [526, 340] width 22 height 22
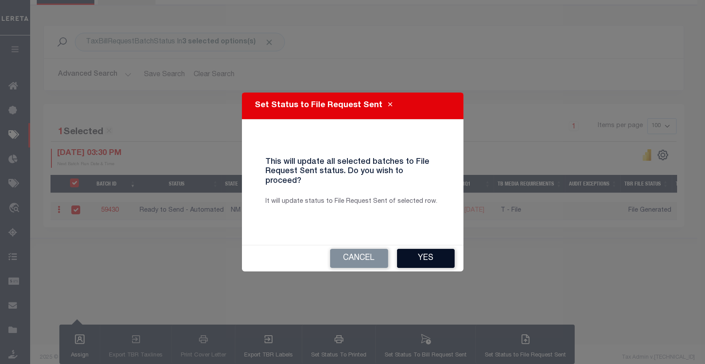
click at [412, 252] on button "Yes" at bounding box center [426, 258] width 58 height 19
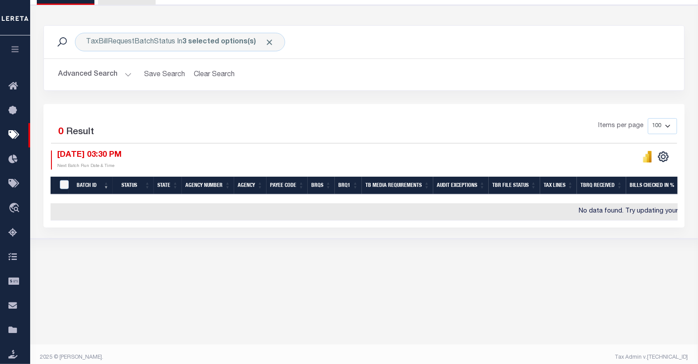
click at [123, 76] on button "Advanced Search" at bounding box center [95, 74] width 74 height 17
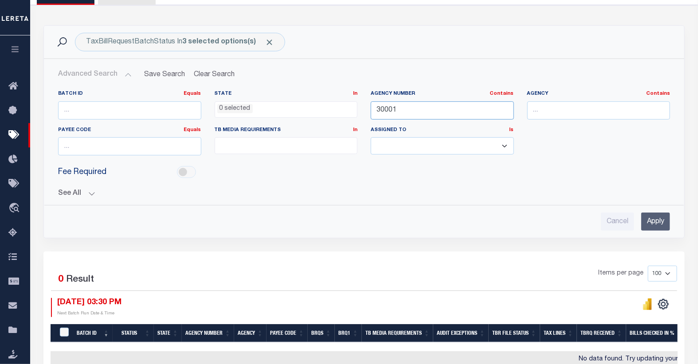
click at [390, 108] on input "30001" at bounding box center [442, 110] width 143 height 18
type input "45039"
click at [659, 218] on input "Apply" at bounding box center [655, 222] width 29 height 18
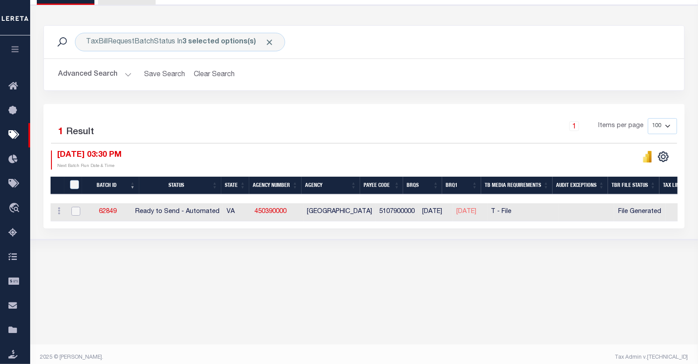
click at [73, 213] on input "checkbox" at bounding box center [75, 211] width 9 height 9
checkbox input "true"
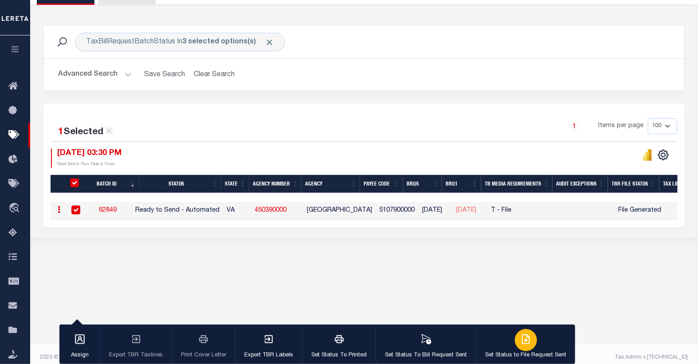
click at [515, 343] on div "button" at bounding box center [526, 340] width 22 height 22
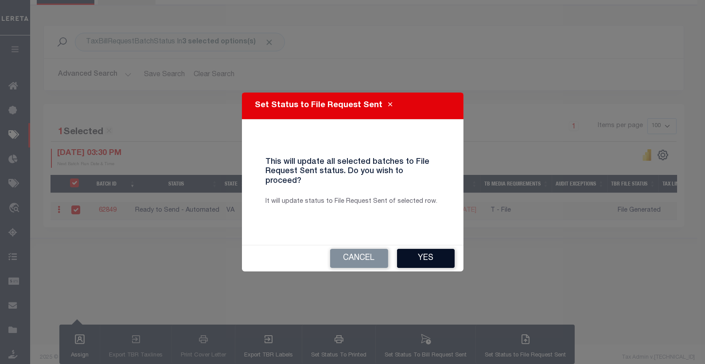
click at [431, 251] on button "Yes" at bounding box center [426, 258] width 58 height 19
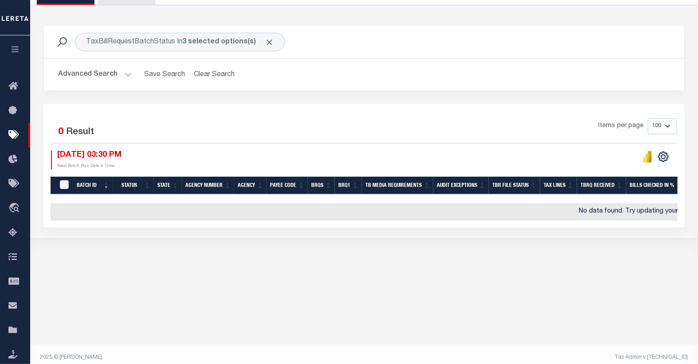
click at [118, 72] on button "Advanced Search" at bounding box center [95, 74] width 74 height 17
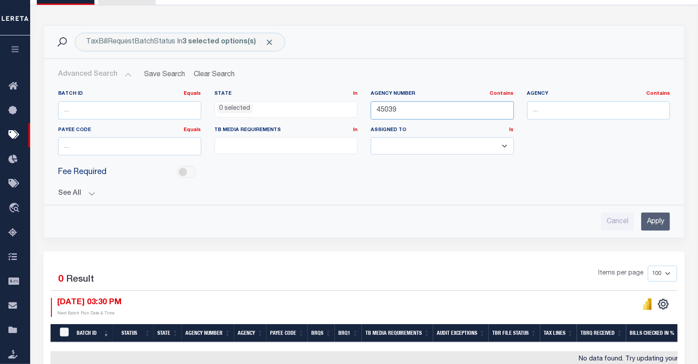
click at [386, 108] on input "45039" at bounding box center [442, 110] width 143 height 18
type input "15029"
click at [660, 225] on input "Apply" at bounding box center [655, 222] width 29 height 18
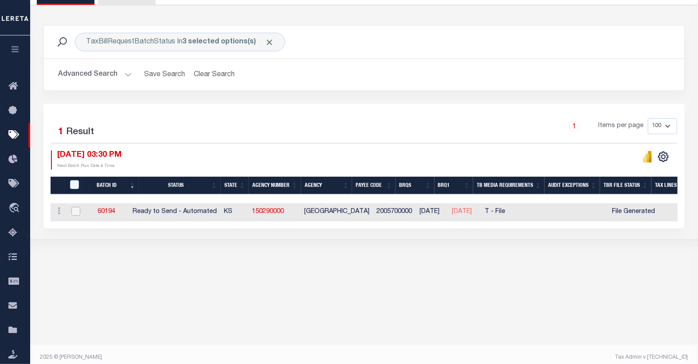
click at [77, 211] on input "checkbox" at bounding box center [75, 211] width 9 height 9
checkbox input "true"
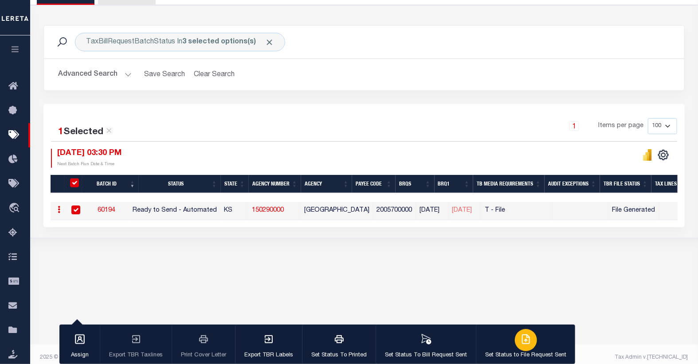
click at [520, 340] on icon "button" at bounding box center [525, 339] width 11 height 11
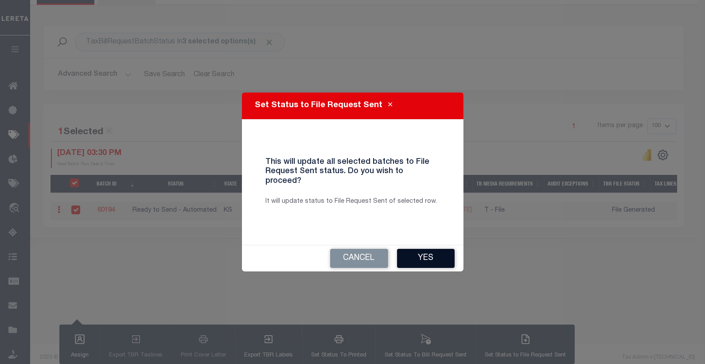
click at [429, 256] on button "Yes" at bounding box center [426, 258] width 58 height 19
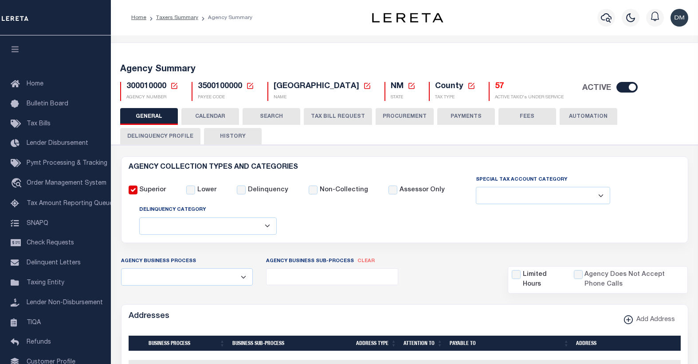
select select
